Goal: Check status

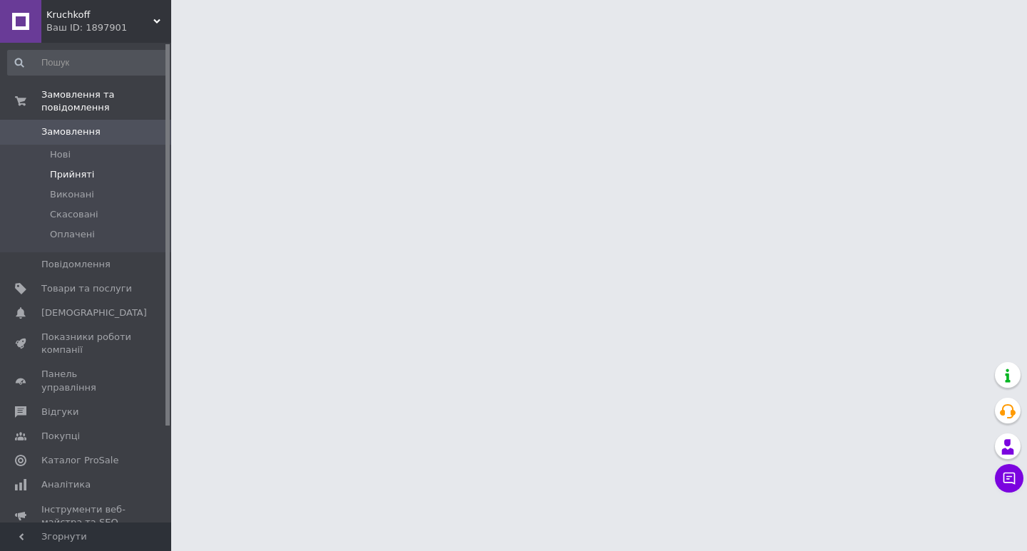
click at [66, 168] on span "Прийняті" at bounding box center [72, 174] width 44 height 13
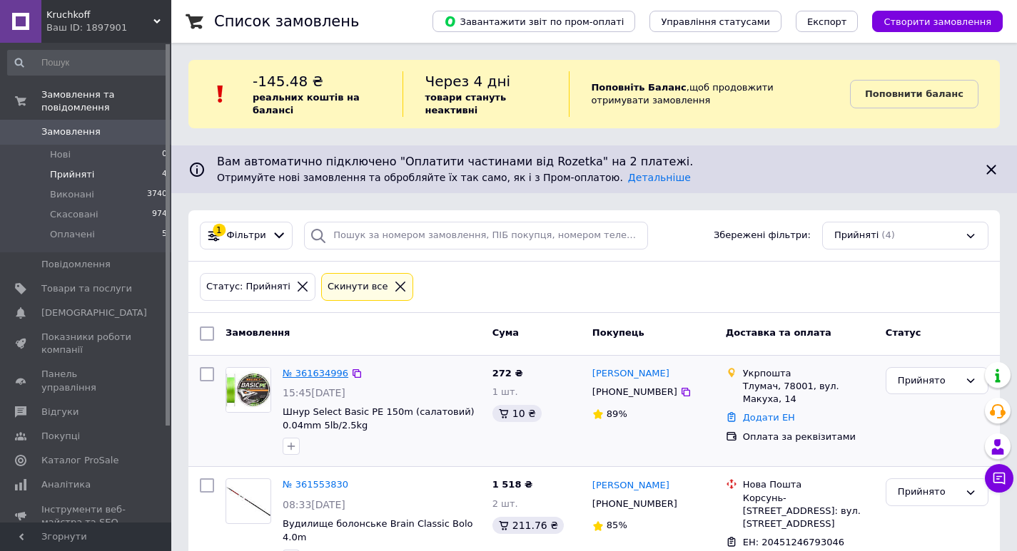
click at [315, 371] on link "№ 361634996" at bounding box center [316, 373] width 66 height 11
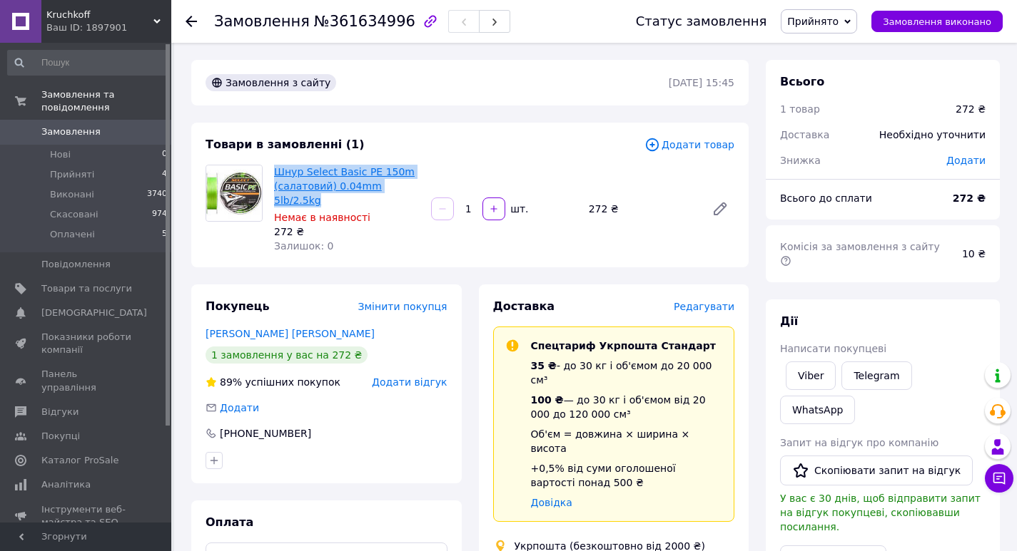
drag, startPoint x: 417, startPoint y: 185, endPoint x: 275, endPoint y: 171, distance: 142.7
click at [275, 171] on span "Шнур Select Basic PE 150m (салатовий) 0.04mm 5lb/2.5kg" at bounding box center [347, 186] width 146 height 43
copy link "Шнур Select Basic PE 150m (салатовий) 0.04mm 5lb/2.5kg"
